Goal: Task Accomplishment & Management: Manage account settings

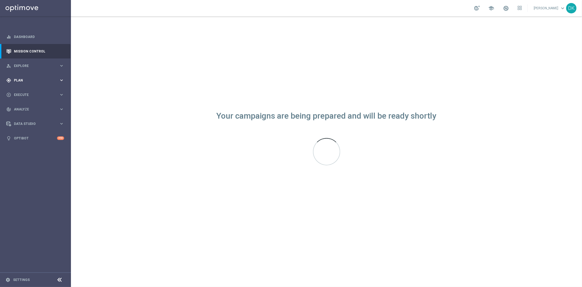
click at [47, 77] on div "gps_fixed Plan keyboard_arrow_right" at bounding box center [35, 80] width 70 height 14
click at [32, 89] on link "Target Groups" at bounding box center [35, 91] width 43 height 4
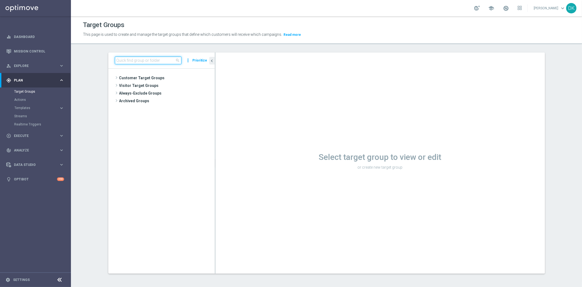
click at [143, 61] on input at bounding box center [148, 61] width 67 height 8
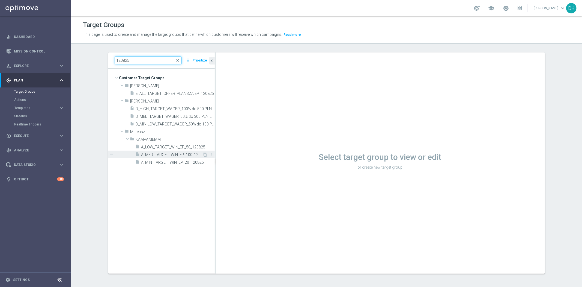
type input "120825"
click at [171, 156] on span "A_MED_TARGET_WIN_EP_100_120825" at bounding box center [171, 154] width 61 height 5
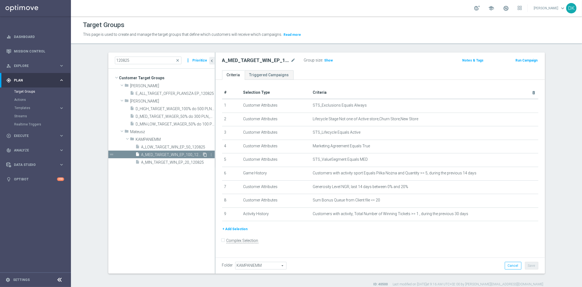
click at [203, 154] on icon "content_copy" at bounding box center [205, 154] width 4 height 4
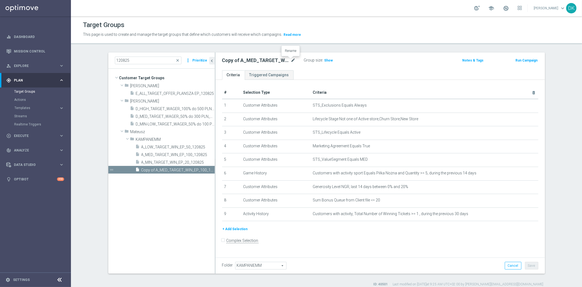
click at [292, 59] on icon "mode_edit" at bounding box center [293, 60] width 5 height 7
type input "A_HIGH_TARGET_WIN_EP_200_120825"
click at [330, 242] on form "Complex Selection Invalid Expression" at bounding box center [380, 246] width 316 height 20
click at [268, 263] on span "KAMPANIEMM" at bounding box center [261, 265] width 51 height 7
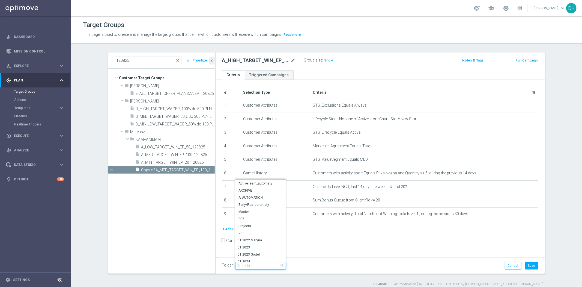
click at [267, 263] on input "search" at bounding box center [260, 266] width 51 height 8
type input "Sier"
click at [258, 244] on span "Sierpień 25" at bounding box center [260, 244] width 45 height 4
type input "Sierpień 25"
click at [534, 266] on button "Save" at bounding box center [531, 266] width 13 height 8
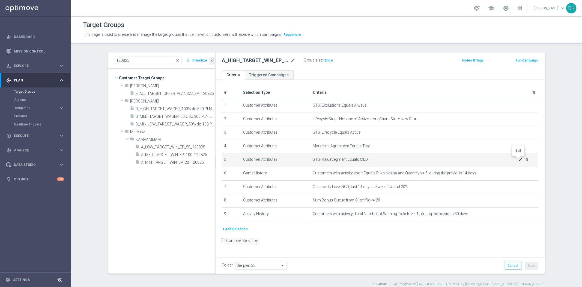
click at [519, 159] on icon "mode_edit" at bounding box center [521, 159] width 4 height 4
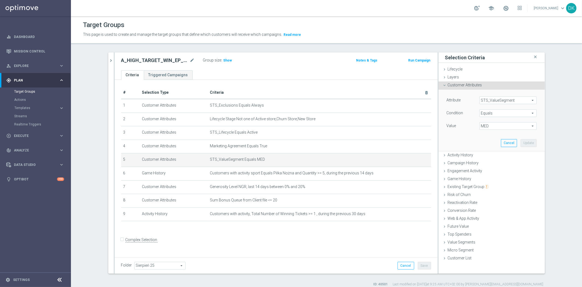
click at [491, 127] on span "MED" at bounding box center [508, 125] width 57 height 7
click at [494, 136] on span "HIGH" at bounding box center [508, 134] width 52 height 4
type input "HIGH"
click at [528, 143] on button "Update" at bounding box center [529, 143] width 16 height 8
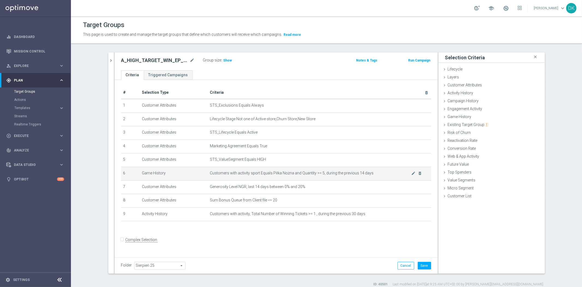
click at [271, 169] on td "Customers with activity sport Equals Piłka Nożna and Quantity >= 5, during the …" at bounding box center [319, 174] width 223 height 14
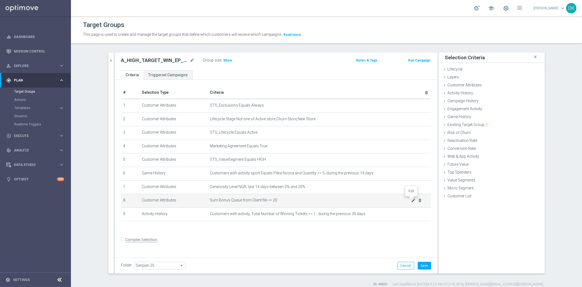
click at [413, 201] on icon "mode_edit" at bounding box center [413, 200] width 4 height 4
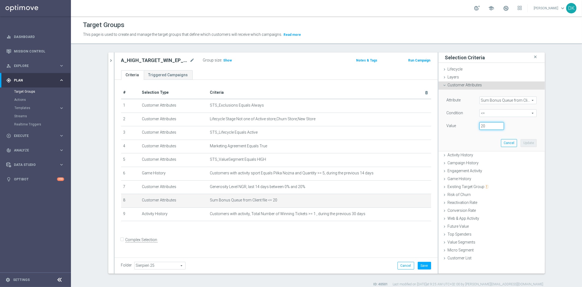
drag, startPoint x: 480, startPoint y: 127, endPoint x: 469, endPoint y: 130, distance: 11.3
click at [470, 130] on div "Value 20" at bounding box center [492, 126] width 98 height 9
type input "40"
click at [528, 145] on button "Update" at bounding box center [529, 143] width 16 height 8
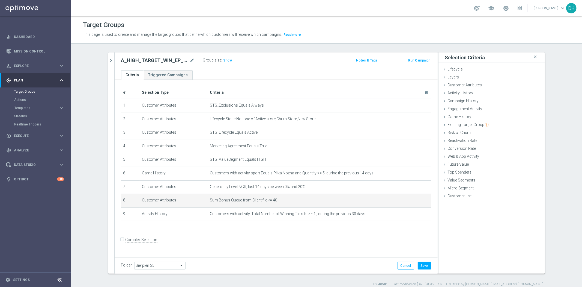
click at [308, 241] on form "Complex Selection Invalid Expression" at bounding box center [276, 245] width 310 height 20
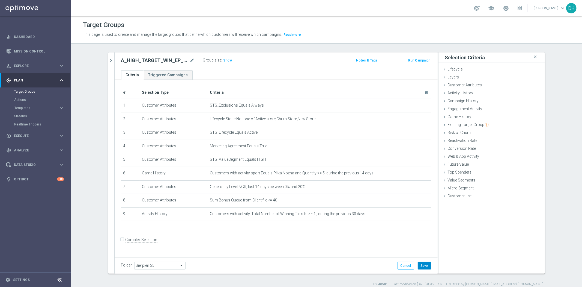
click at [425, 263] on button "Save" at bounding box center [424, 266] width 13 height 8
click at [109, 61] on icon "chevron_right" at bounding box center [111, 60] width 5 height 5
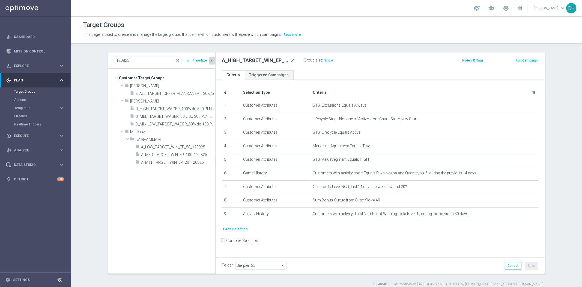
click at [326, 60] on span "Show" at bounding box center [329, 60] width 9 height 4
click at [129, 59] on input "120825" at bounding box center [148, 61] width 67 height 8
type input "120825"
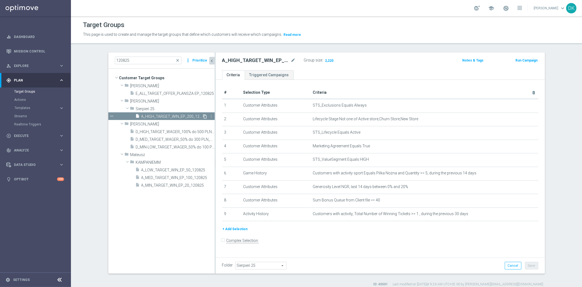
click at [203, 116] on icon "content_copy" at bounding box center [205, 116] width 4 height 4
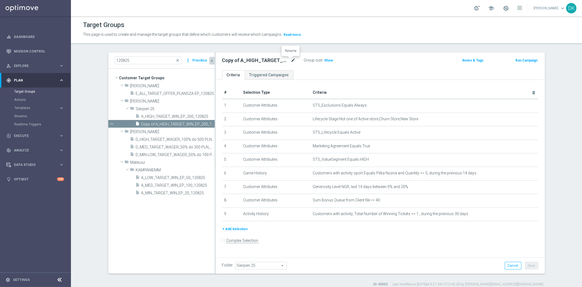
click at [291, 61] on icon "mode_edit" at bounding box center [293, 60] width 5 height 7
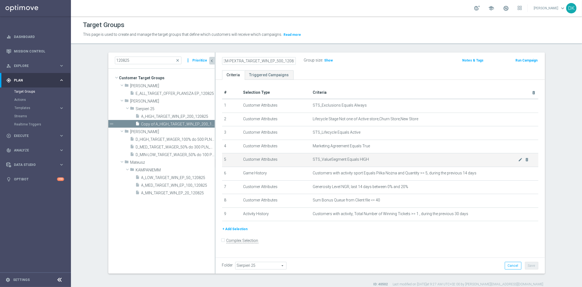
scroll to position [0, 12]
type input "A_PREM-PEXTRA_TARGET_WIN_EP_500_120825"
click at [383, 231] on div "+ Add Selection" at bounding box center [380, 229] width 325 height 6
click at [519, 159] on icon "mode_edit" at bounding box center [521, 159] width 4 height 4
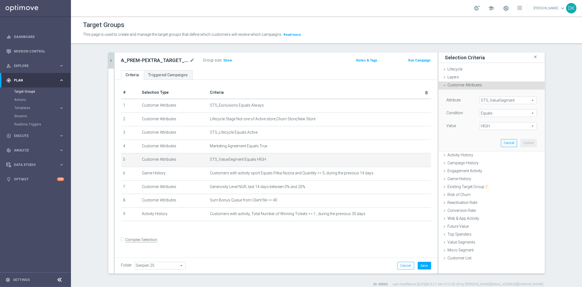
click at [505, 112] on span "Equals" at bounding box center [508, 112] width 57 height 7
click at [497, 185] on span "One of" at bounding box center [508, 185] width 52 height 4
type input "One of"
click at [496, 126] on span "HIGH" at bounding box center [508, 125] width 57 height 7
click at [487, 140] on label "HIGH" at bounding box center [512, 141] width 50 height 7
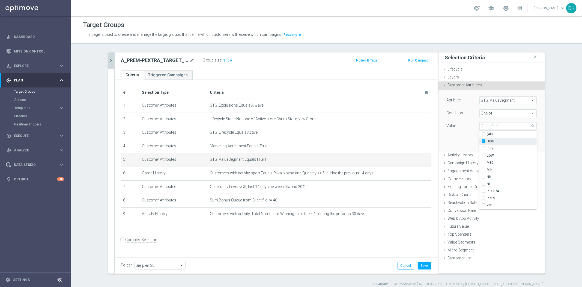
click at [484, 140] on input "HIGH" at bounding box center [486, 142] width 4 height 4
checkbox input "false"
type input "Select"
click at [487, 192] on label "PEXTRA" at bounding box center [512, 190] width 50 height 7
click at [484, 192] on input "PEXTRA" at bounding box center [486, 191] width 4 height 4
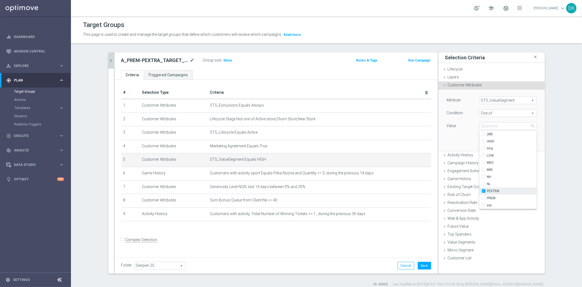
checkbox input "true"
type input "PEXTRA"
click at [487, 196] on label "PREM" at bounding box center [512, 197] width 50 height 7
click at [484, 196] on input "PREM" at bounding box center [486, 198] width 4 height 4
checkbox input "true"
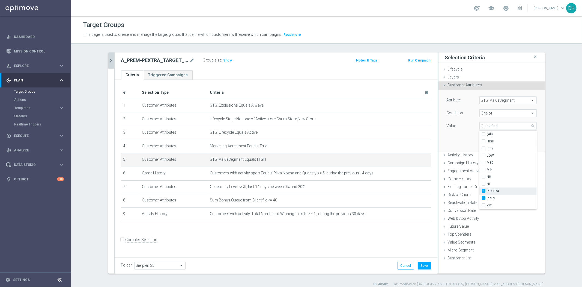
type input "Selected 2 of 10"
click at [453, 142] on div "Attribute STS_ValueSegment STS_ValueSegment arrow_drop_down search Condition On…" at bounding box center [492, 120] width 98 height 61
click at [526, 143] on button "Update" at bounding box center [529, 143] width 16 height 8
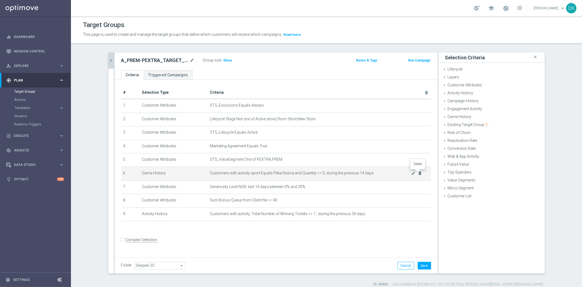
click at [418, 173] on icon "delete_forever" at bounding box center [420, 173] width 4 height 4
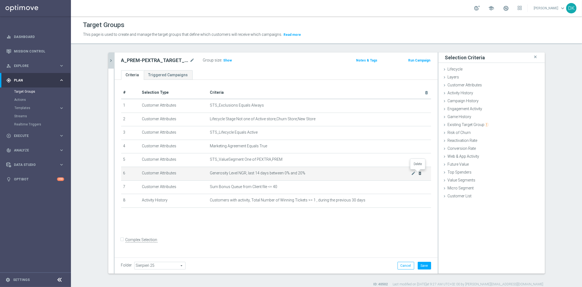
click at [418, 173] on icon "delete_forever" at bounding box center [420, 173] width 4 height 4
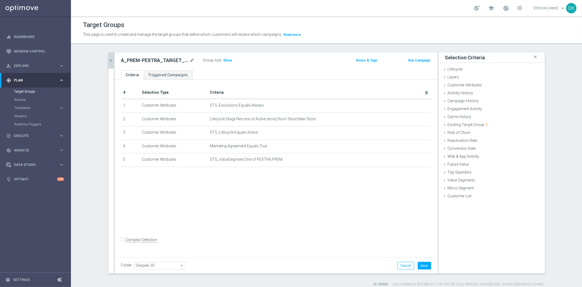
click at [406, 232] on div "# Selection Type Criteria delete_forever 1 Customer Attributes STS_Exclusions E…" at bounding box center [276, 168] width 323 height 176
click at [420, 263] on button "Save" at bounding box center [424, 266] width 13 height 8
click at [227, 61] on span "Show" at bounding box center [228, 60] width 9 height 4
click at [253, 232] on div "# Selection Type Criteria delete_forever 1 Customer Attributes STS_Exclusions E…" at bounding box center [276, 168] width 323 height 176
click at [108, 59] on button "chevron_right" at bounding box center [110, 60] width 5 height 16
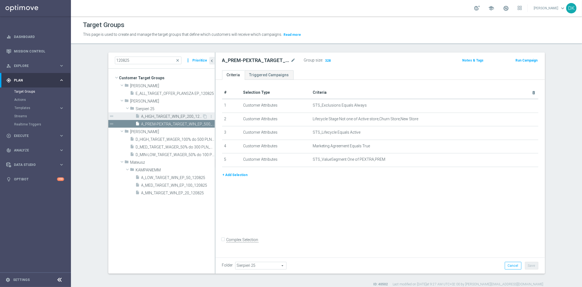
click at [153, 116] on span "A_HIGH_TARGET_WIN_EP_200_120825" at bounding box center [171, 116] width 61 height 5
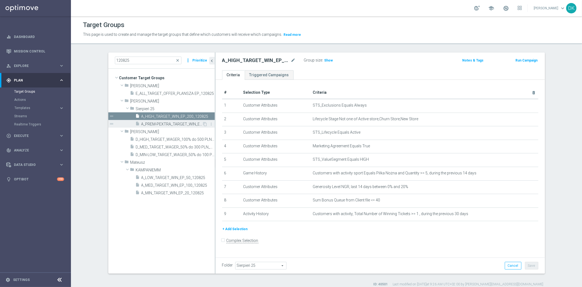
click at [163, 124] on span "A_PREM-PEXTRA_TARGET_WIN_EP_500_120825" at bounding box center [171, 124] width 61 height 5
